Goal: Task Accomplishment & Management: Use online tool/utility

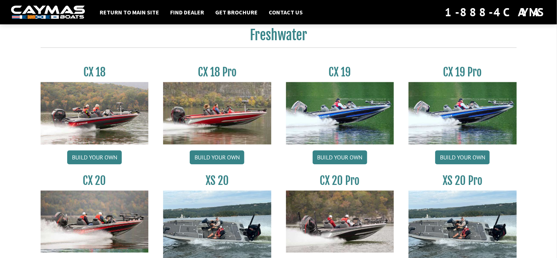
scroll to position [610, 0]
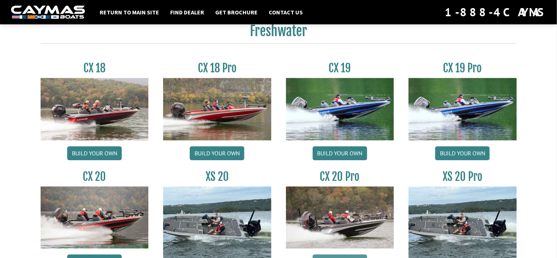
click at [353, 255] on link "Build your own" at bounding box center [339, 261] width 55 height 14
click at [224, 151] on link "Build your own" at bounding box center [217, 153] width 55 height 14
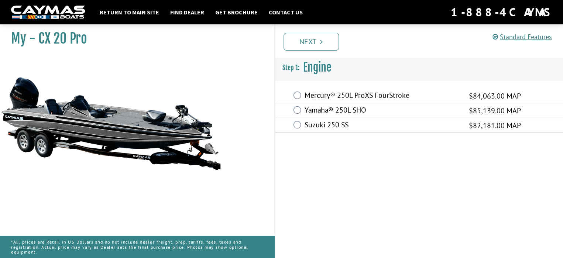
click at [324, 149] on div "Standard Features Standard Features CAYMAS CX 20 PRO SPECIFICATIONS Length – 20…" at bounding box center [425, 139] width 289 height 237
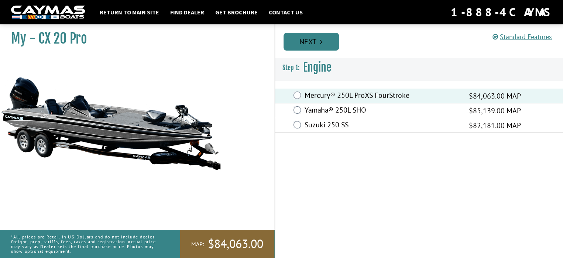
click at [321, 42] on icon "Pagination" at bounding box center [321, 41] width 3 height 7
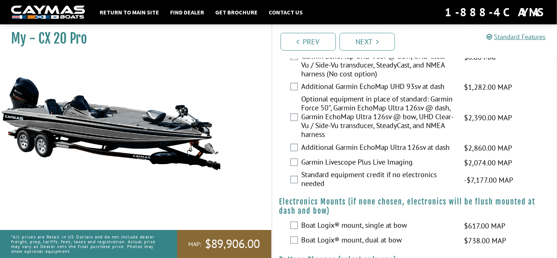
scroll to position [452, 0]
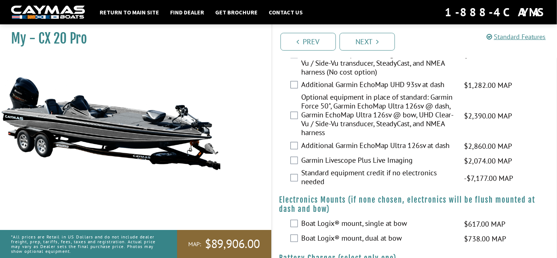
click at [412, 156] on label "Garmin Livescope Plus Live Imaging" at bounding box center [377, 161] width 153 height 11
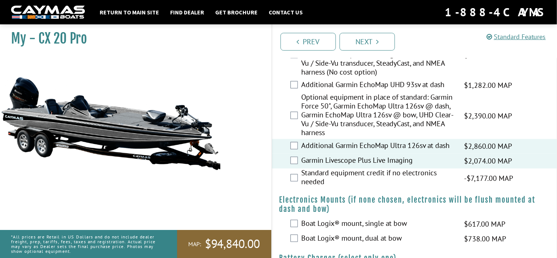
click at [440, 179] on label "Standard equipment credit if no electronics needed" at bounding box center [377, 179] width 153 height 20
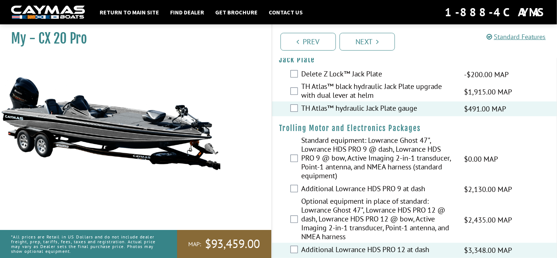
scroll to position [0, 0]
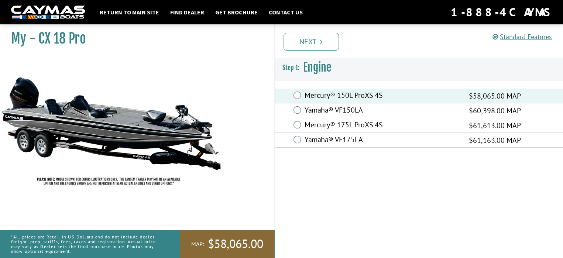
click at [304, 118] on div "Mercury® 175L ProXS 4S $61,613.00 MAP" at bounding box center [419, 125] width 288 height 15
click at [315, 40] on link "Next" at bounding box center [310, 42] width 55 height 18
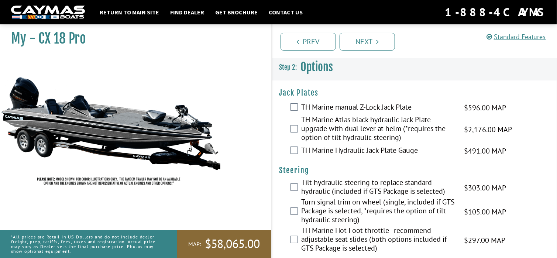
click at [296, 123] on div "TH Marine Atlas black hydraulic Jack Plate upgrade with dual lever at helm (*re…" at bounding box center [414, 129] width 285 height 28
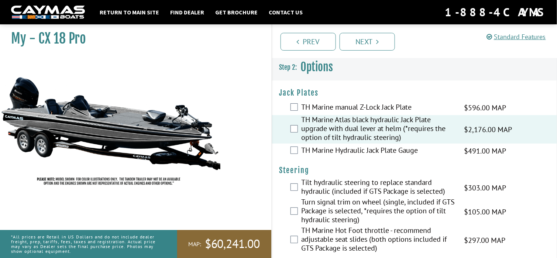
click at [343, 194] on label "Tilt hydraulic steering to replace standard hydraulic (included if GTS Package …" at bounding box center [377, 188] width 153 height 20
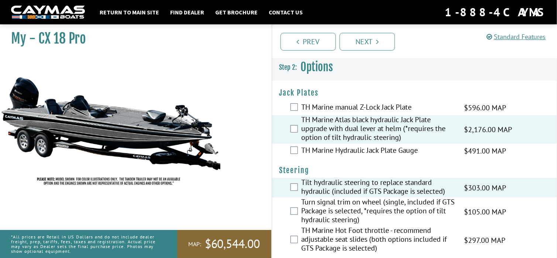
click at [333, 191] on label "Tilt hydraulic steering to replace standard hydraulic (included if GTS Package …" at bounding box center [377, 188] width 153 height 20
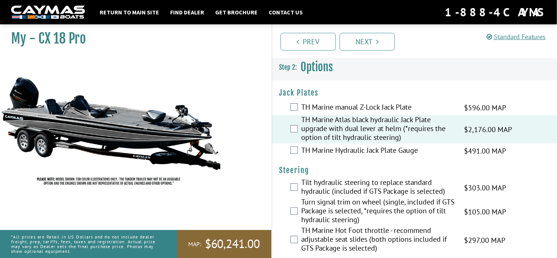
click at [297, 185] on div "Tilt hydraulic steering to replace standard hydraulic (included if GTS Package …" at bounding box center [414, 188] width 285 height 20
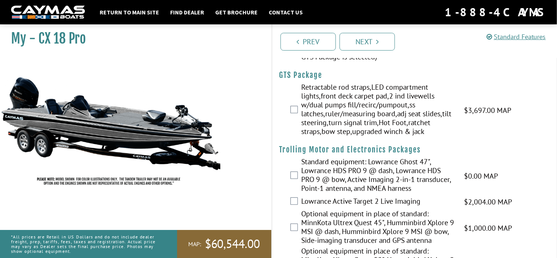
scroll to position [210, 0]
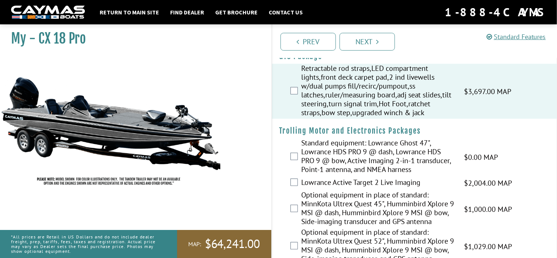
click at [528, 111] on div "Retractable rod straps,LED compartment lights,front deck carpet pad,2 ind livew…" at bounding box center [414, 91] width 285 height 55
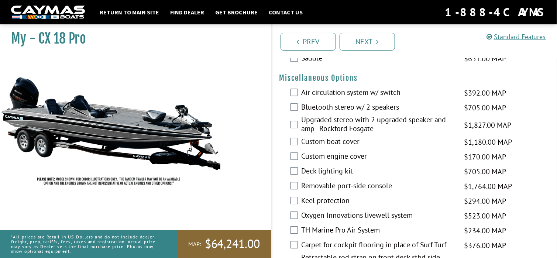
scroll to position [714, 0]
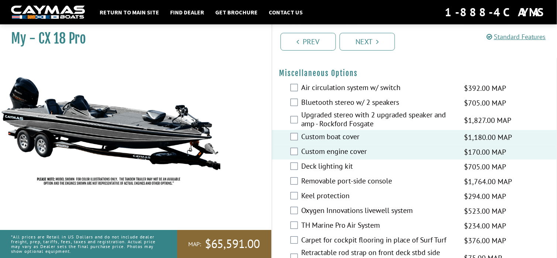
click at [346, 195] on label "Keel protection" at bounding box center [377, 196] width 153 height 11
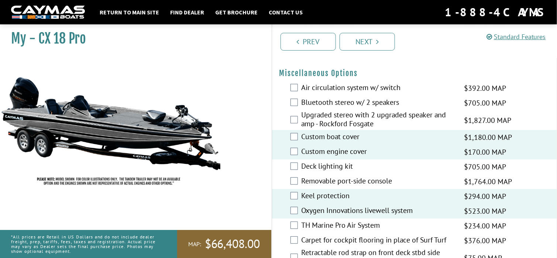
click at [403, 224] on label "TH Marine Pro Air System" at bounding box center [377, 226] width 153 height 11
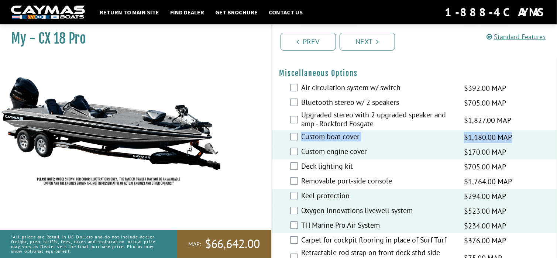
drag, startPoint x: 544, startPoint y: 133, endPoint x: 536, endPoint y: 120, distance: 15.3
click at [541, 60] on fieldset "Jack Plates Please select option. TH Marine manual Z-Lock Jack Plate $596.00 MA…" at bounding box center [414, 45] width 285 height 1357
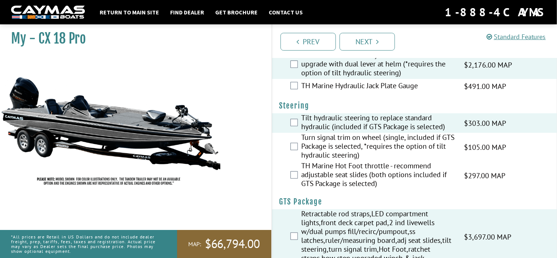
scroll to position [0, 0]
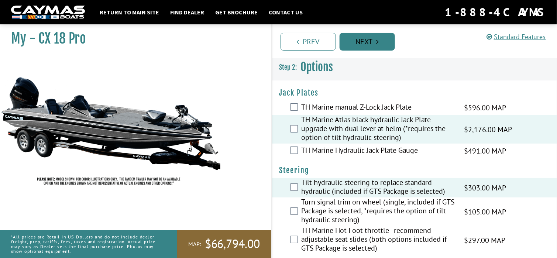
click at [378, 44] on icon "Pagination" at bounding box center [377, 41] width 3 height 7
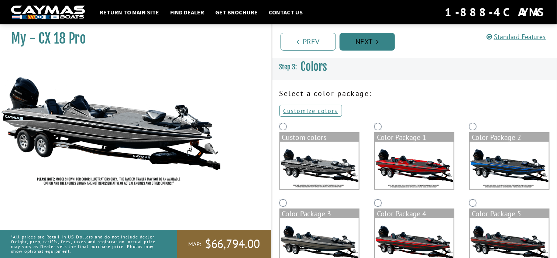
click at [369, 38] on link "Next" at bounding box center [366, 42] width 55 height 18
